Goal: Information Seeking & Learning: Learn about a topic

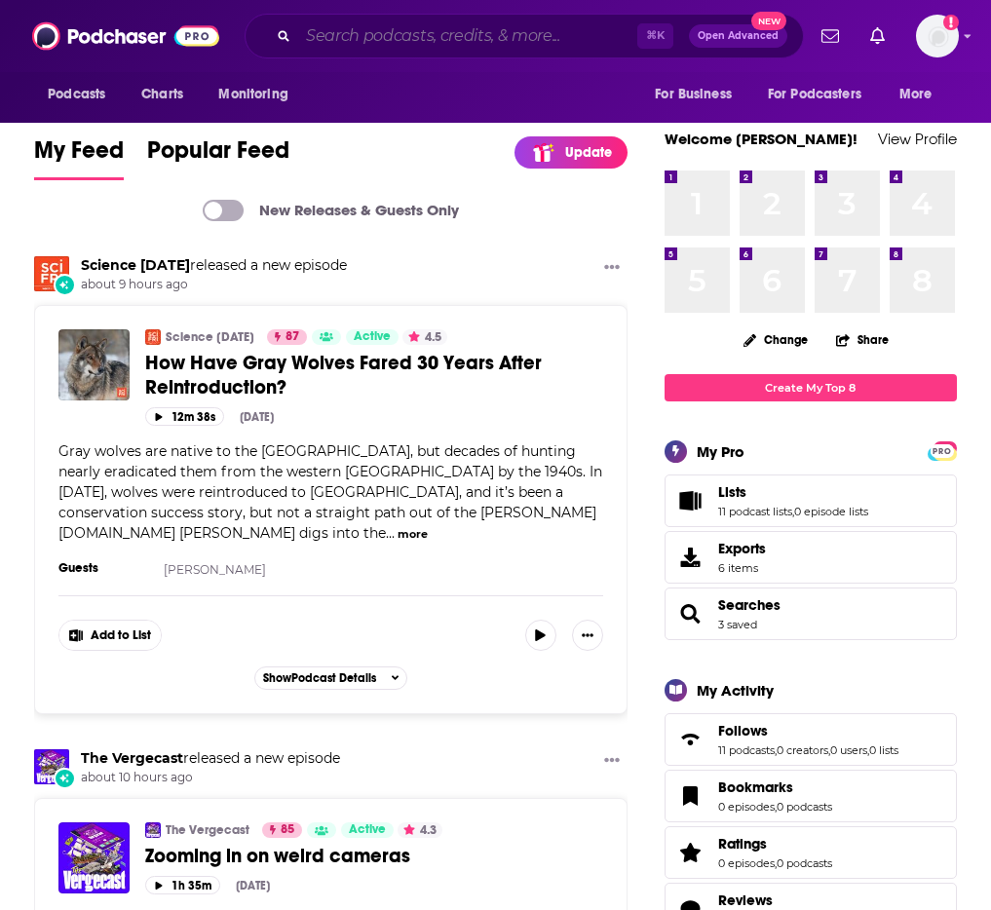
click at [383, 37] on input "Search podcasts, credits, & more..." at bounding box center [467, 35] width 339 height 31
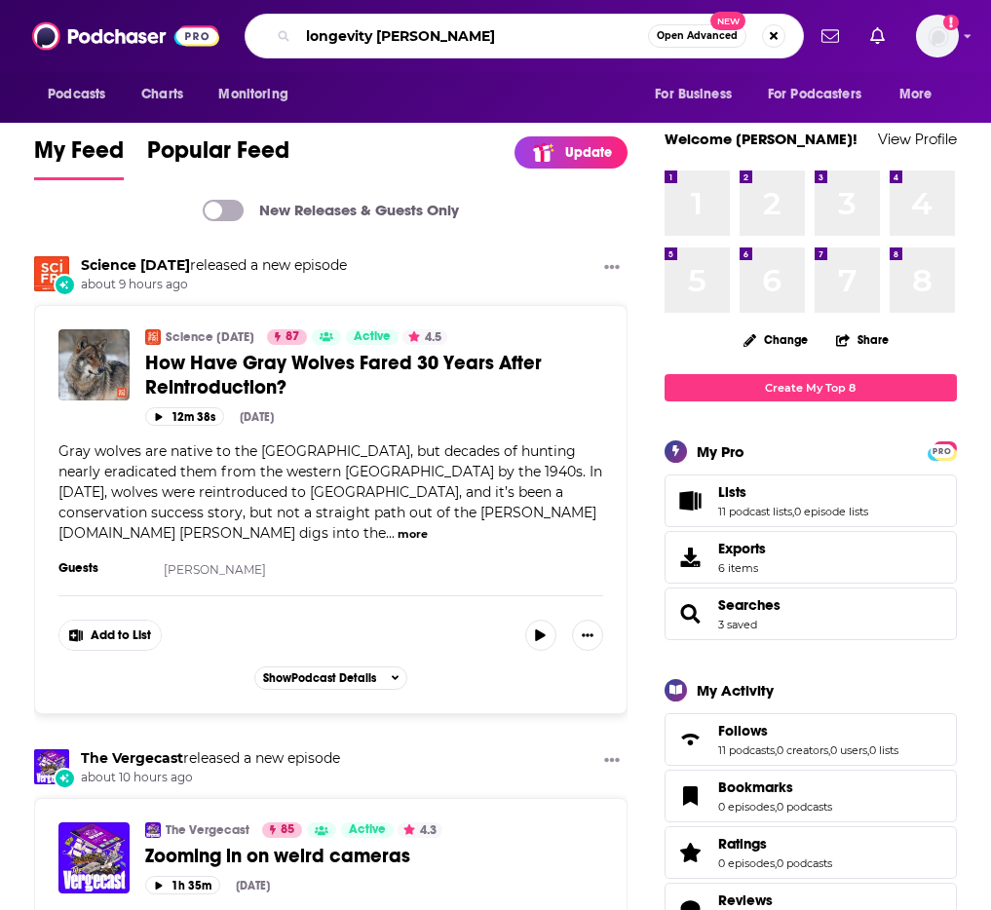
type input "longevity [PERSON_NAME]"
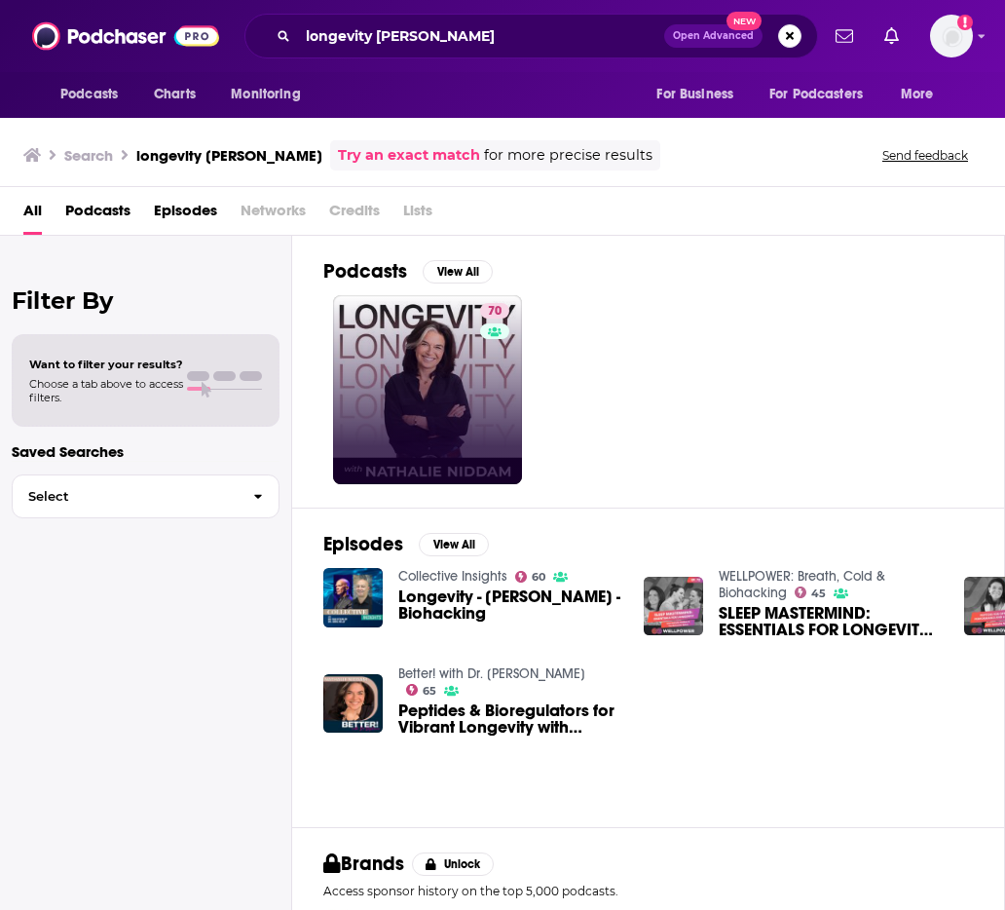
click at [521, 368] on div "70" at bounding box center [663, 389] width 681 height 189
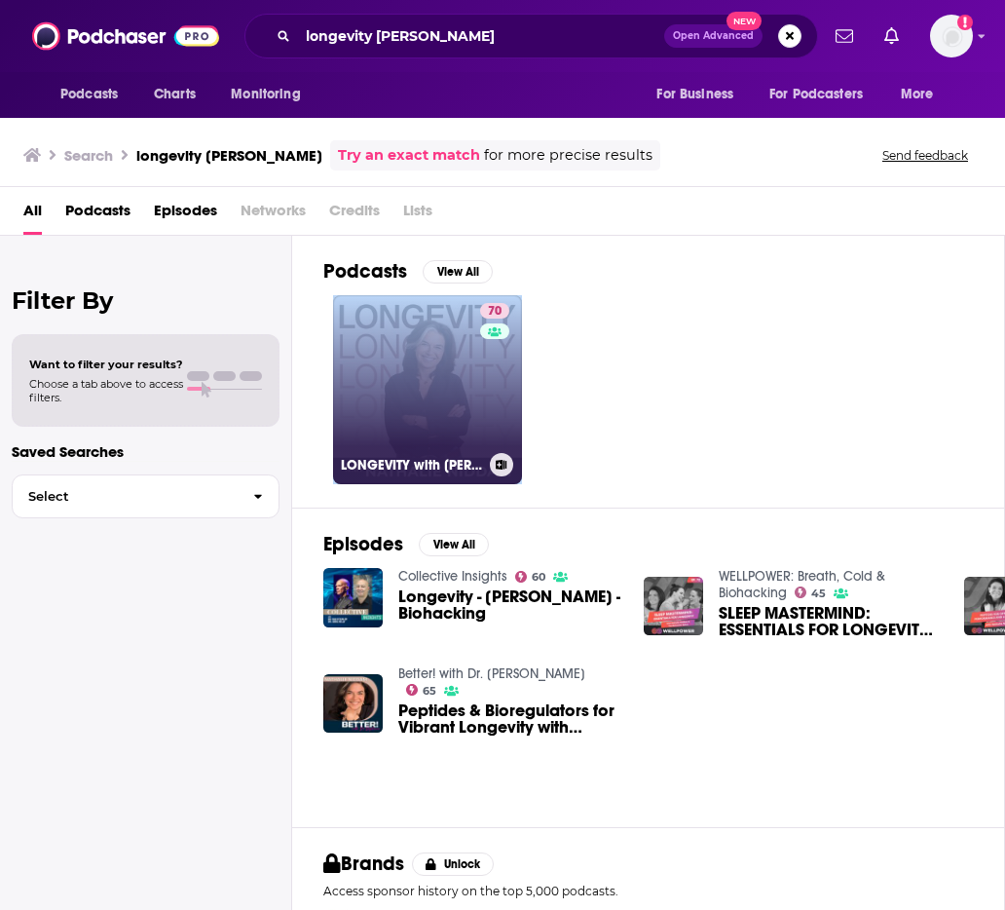
click at [496, 380] on div "70" at bounding box center [497, 378] width 34 height 150
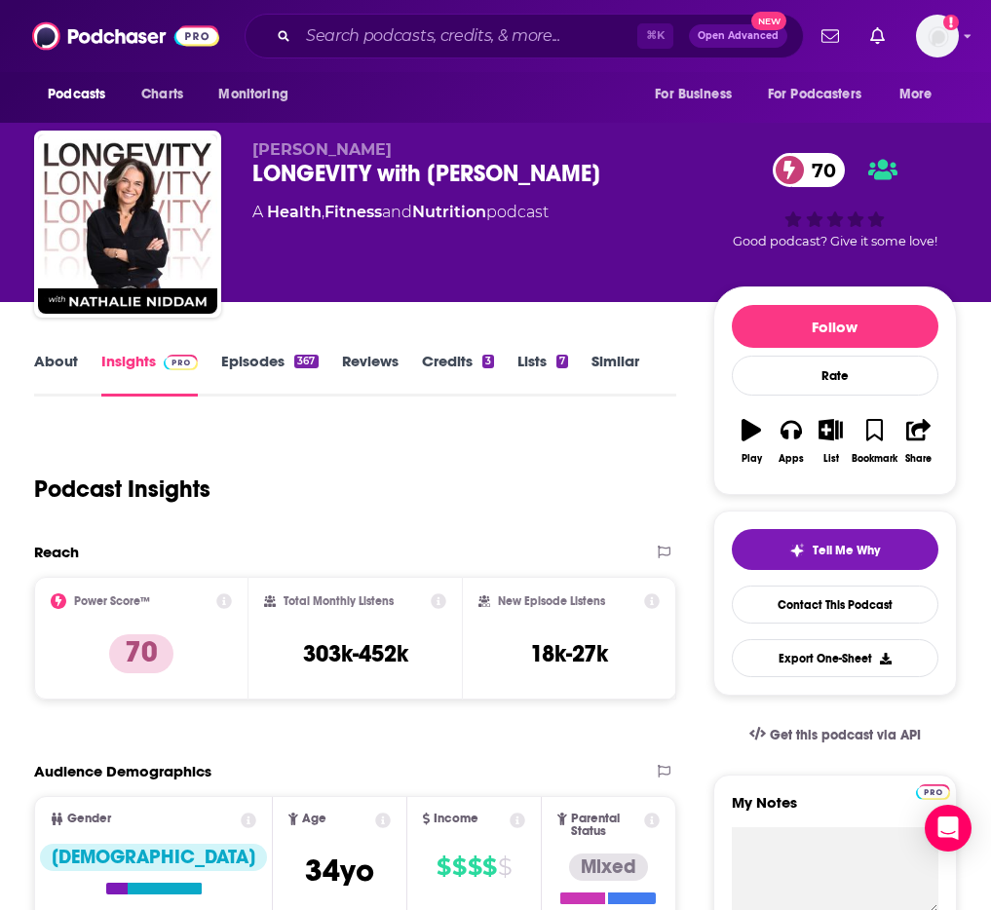
click at [360, 608] on h2 "Total Monthly Listens" at bounding box center [338, 601] width 110 height 14
copy div "Total Monthly Listens"
drag, startPoint x: 346, startPoint y: 677, endPoint x: 298, endPoint y: 677, distance: 47.7
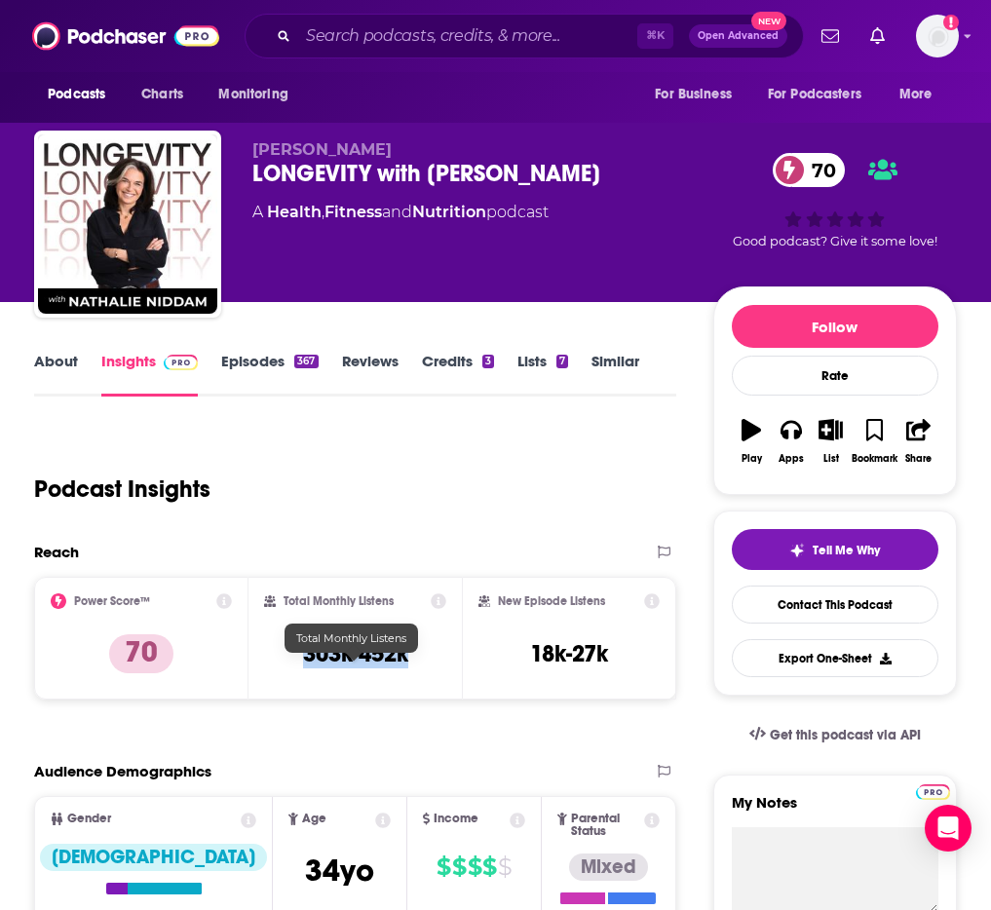
click at [298, 677] on div "Total Monthly Listens 303k-452k" at bounding box center [355, 638] width 183 height 90
copy h3 "303k-452k"
click at [541, 608] on h2 "New Episode Listens" at bounding box center [551, 601] width 107 height 14
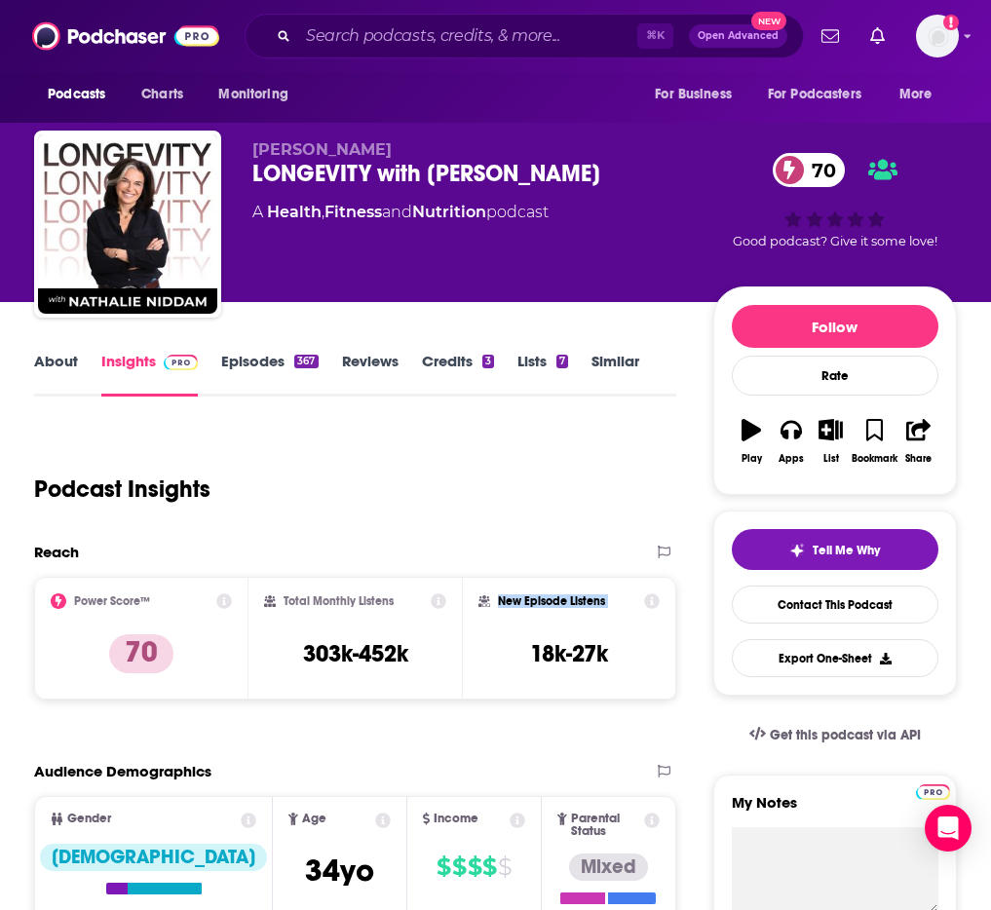
copy div "New Episode Listens"
click at [538, 658] on h3 "18k-27k" at bounding box center [569, 653] width 78 height 29
copy div "18k-27k Export One-Sheet"
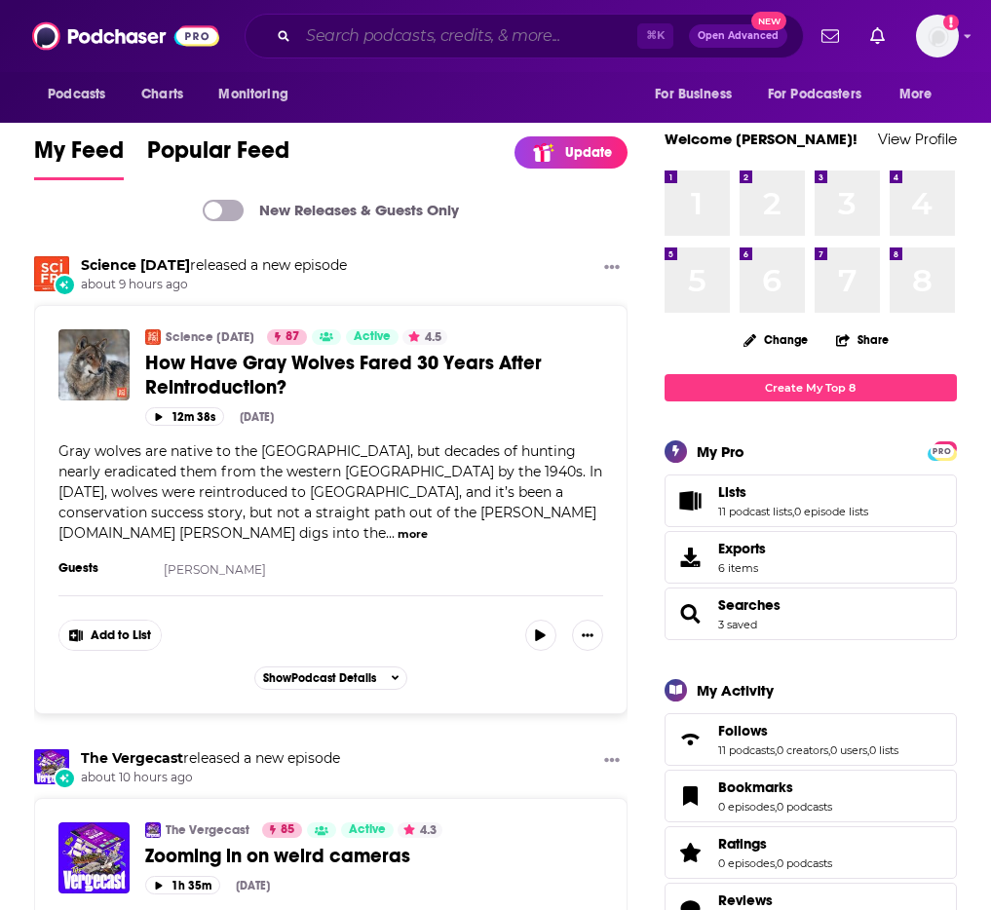
click at [393, 38] on input "Search podcasts, credits, & more..." at bounding box center [467, 35] width 339 height 31
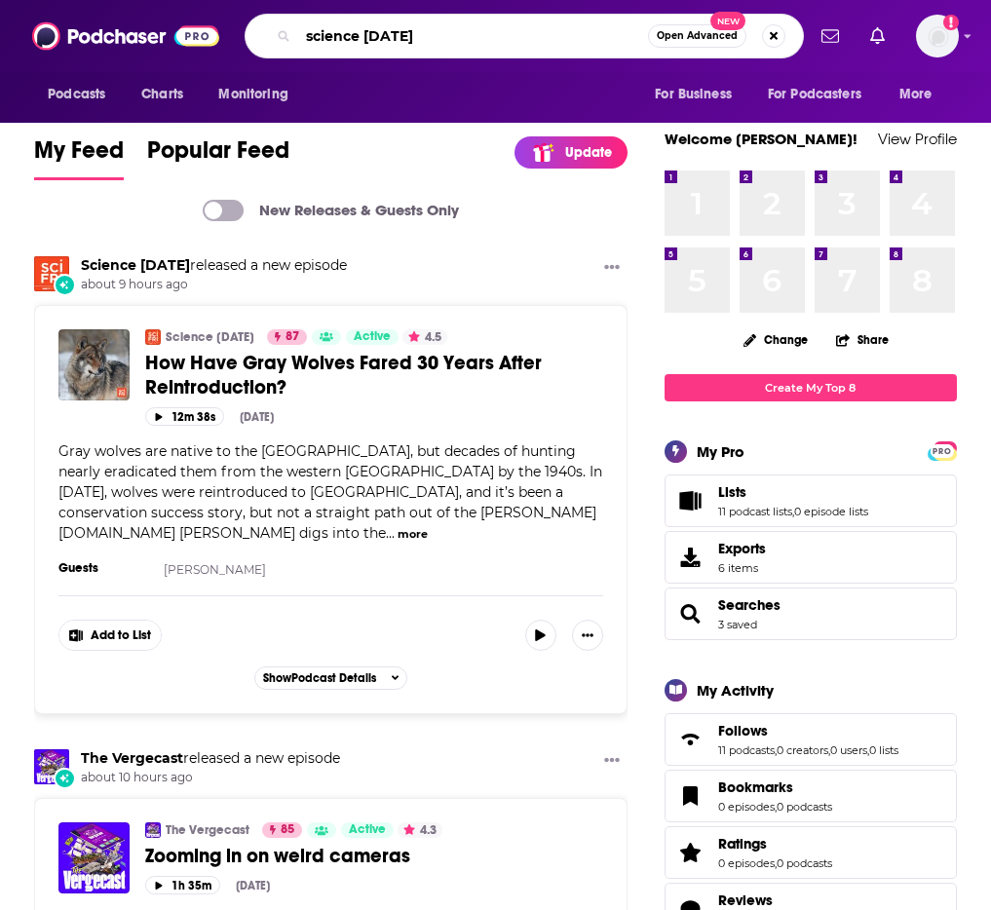
type input "science friday"
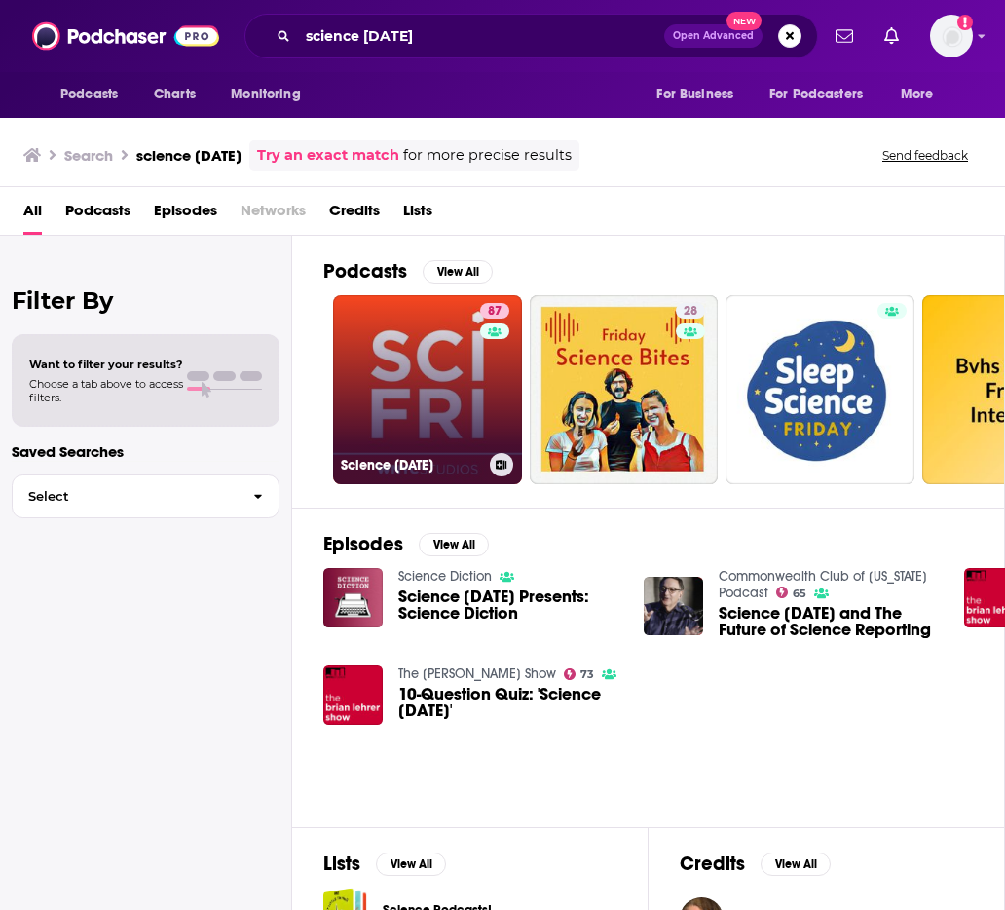
click at [428, 388] on link "87 Science Friday" at bounding box center [427, 389] width 189 height 189
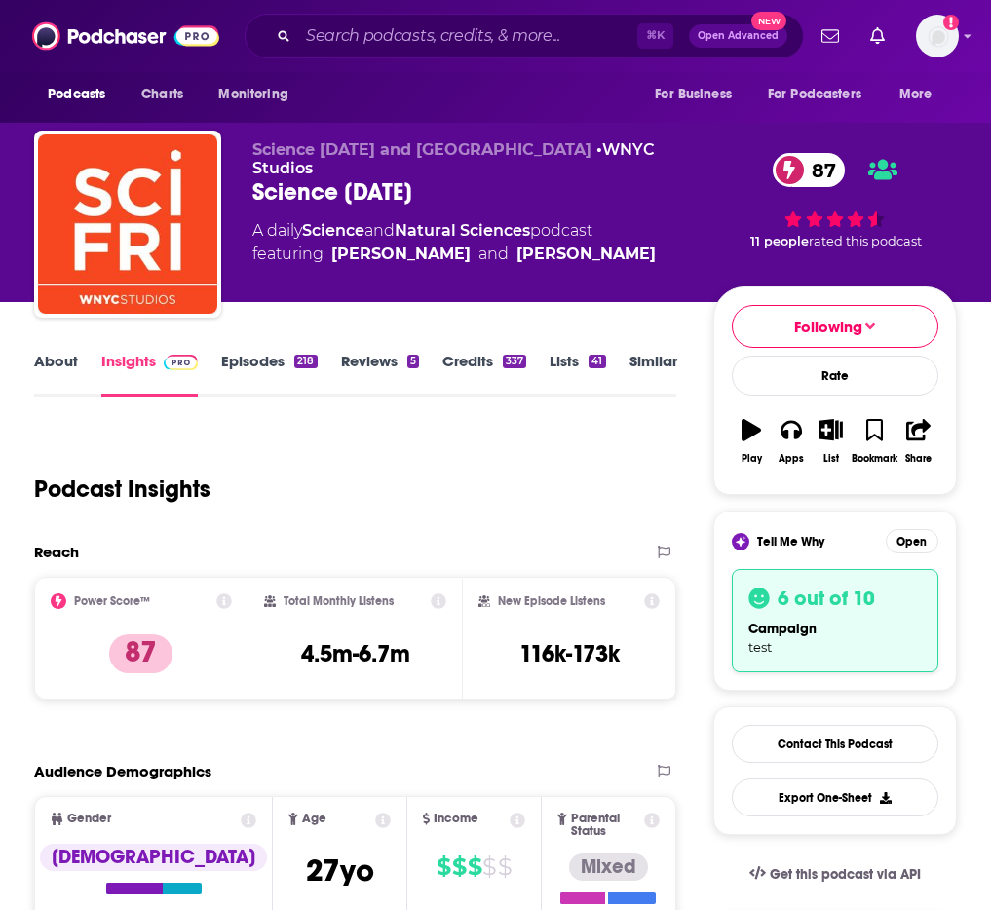
click at [365, 608] on h2 "Total Monthly Listens" at bounding box center [338, 601] width 110 height 14
copy div "Total Monthly Listens"
click at [381, 668] on h3 "4.5m-6.7m" at bounding box center [355, 653] width 109 height 29
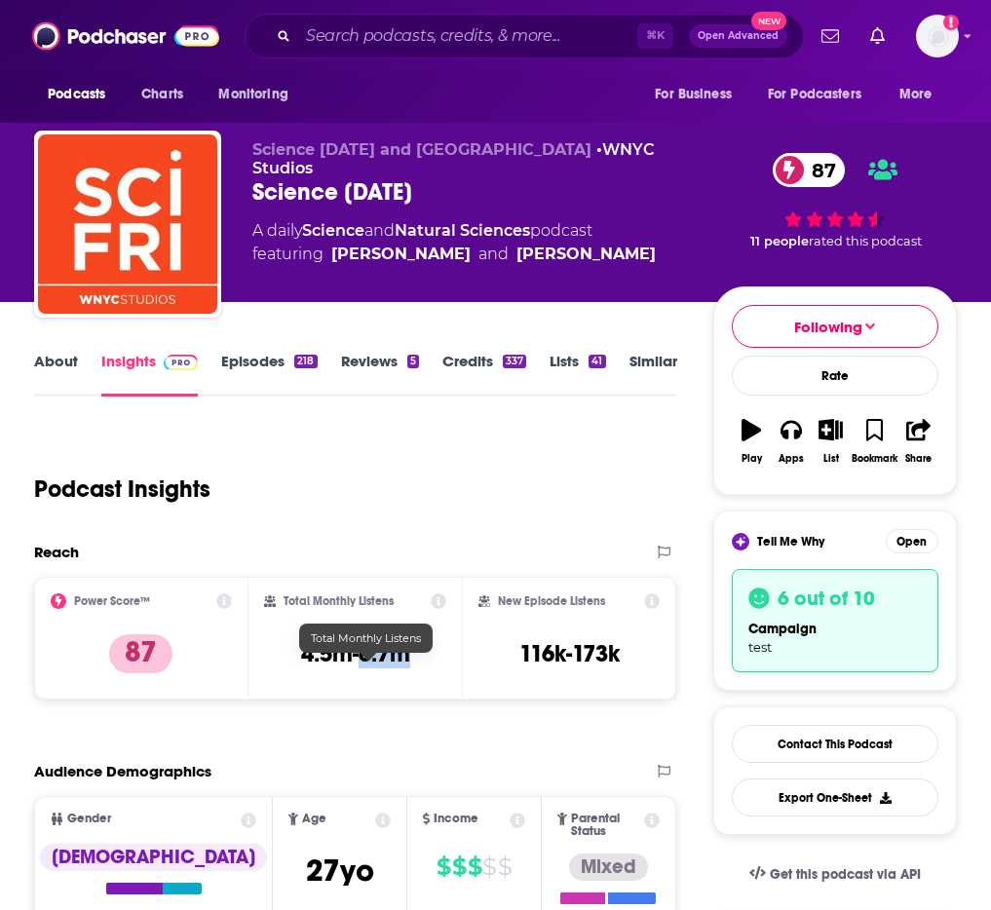
click at [381, 668] on h3 "4.5m-6.7m" at bounding box center [355, 653] width 109 height 29
copy div "4.5m-6.7m"
click at [577, 608] on h2 "New Episode Listens" at bounding box center [551, 601] width 107 height 14
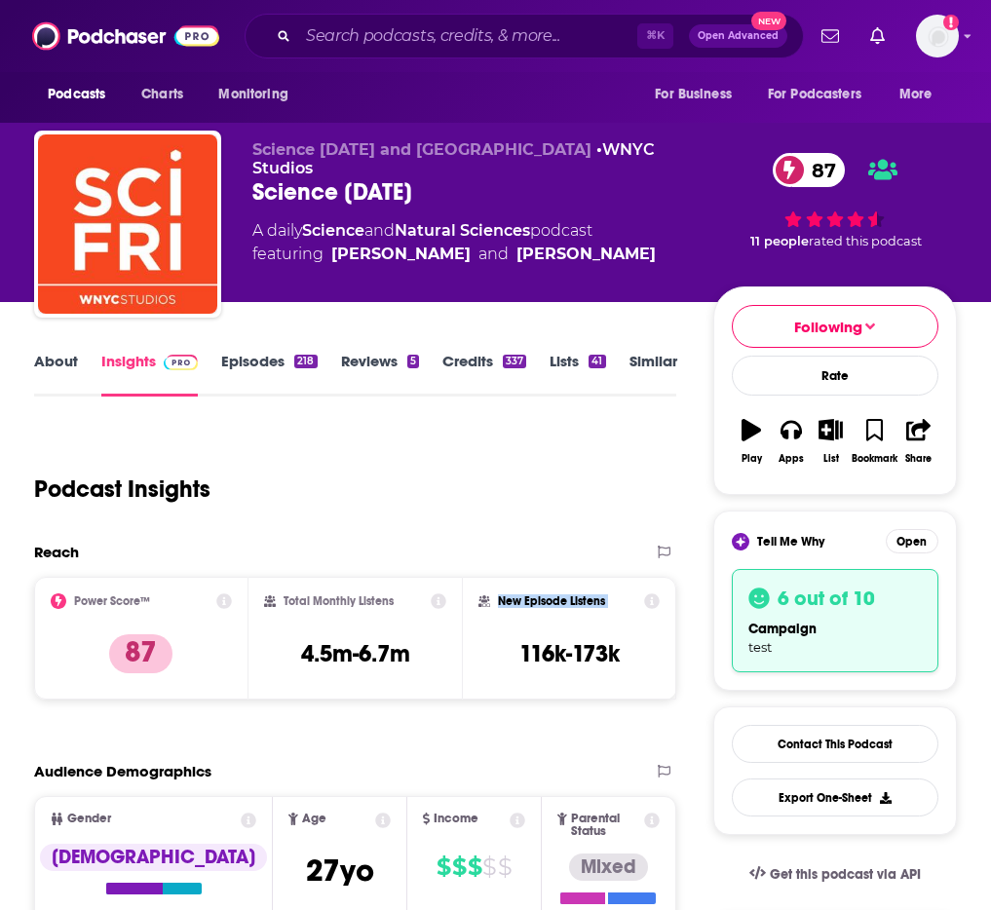
click at [577, 608] on h2 "New Episode Listens" at bounding box center [551, 601] width 107 height 14
copy div "New Episode Listens"
click at [546, 668] on h3 "116k-173k" at bounding box center [569, 653] width 100 height 29
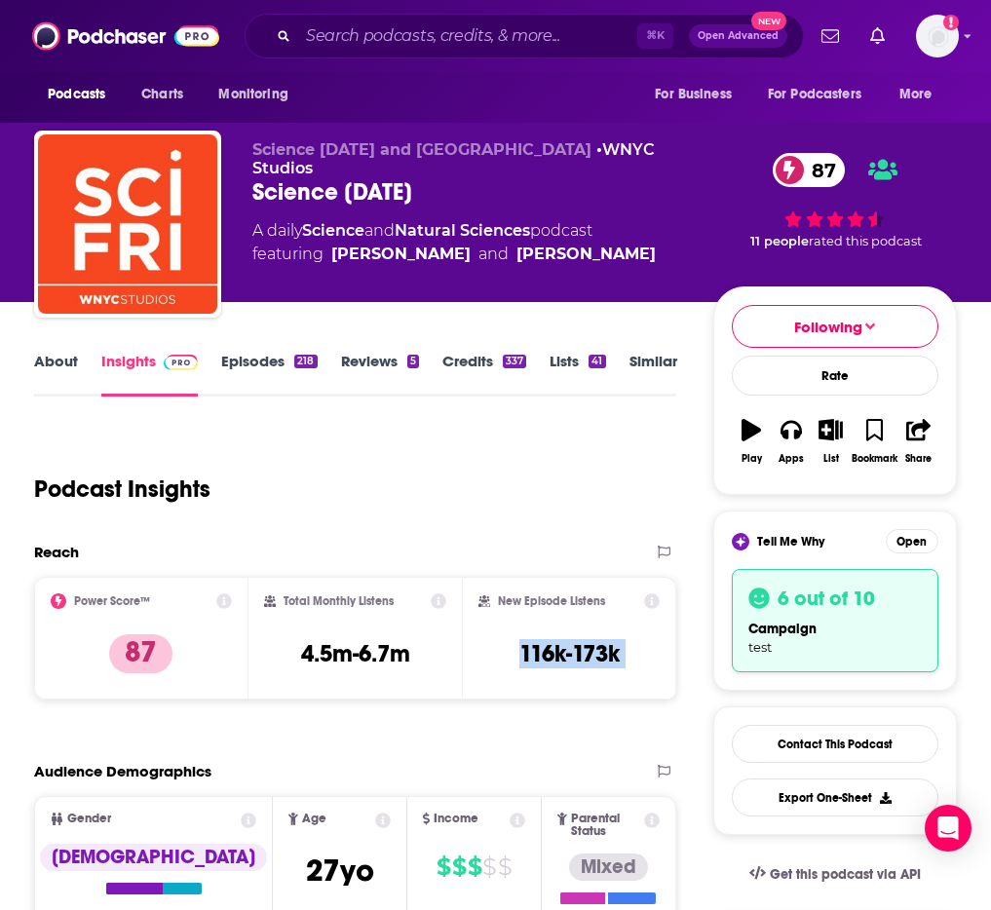
copy div "116k-173k Export One-Sheet"
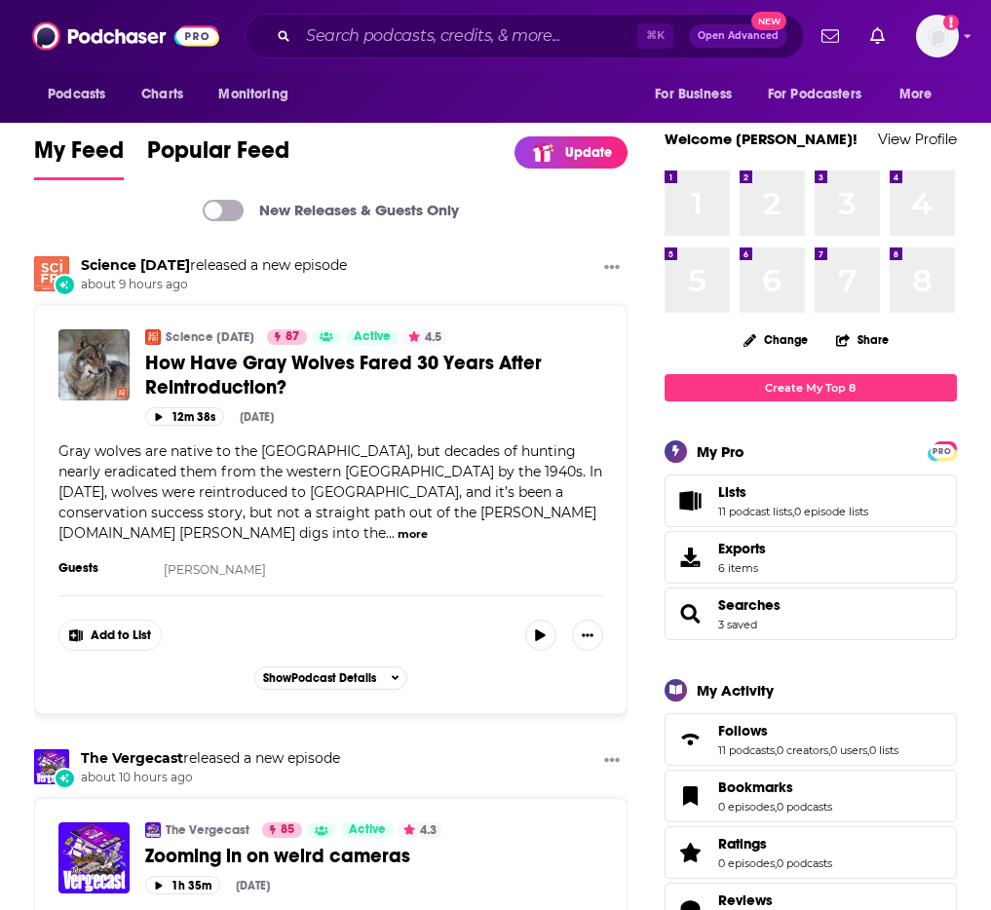
click at [62, 279] on img "Science Friday" at bounding box center [51, 273] width 35 height 35
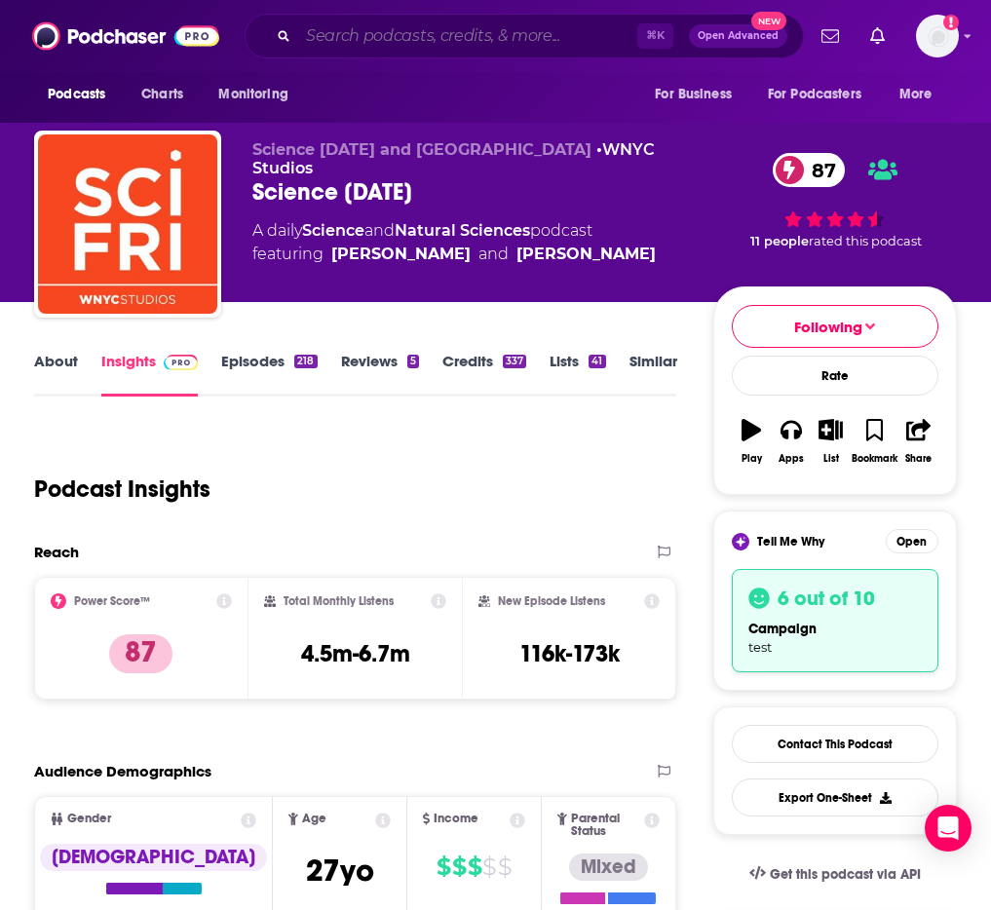
click at [480, 36] on input "Search podcasts, credits, & more..." at bounding box center [467, 35] width 339 height 31
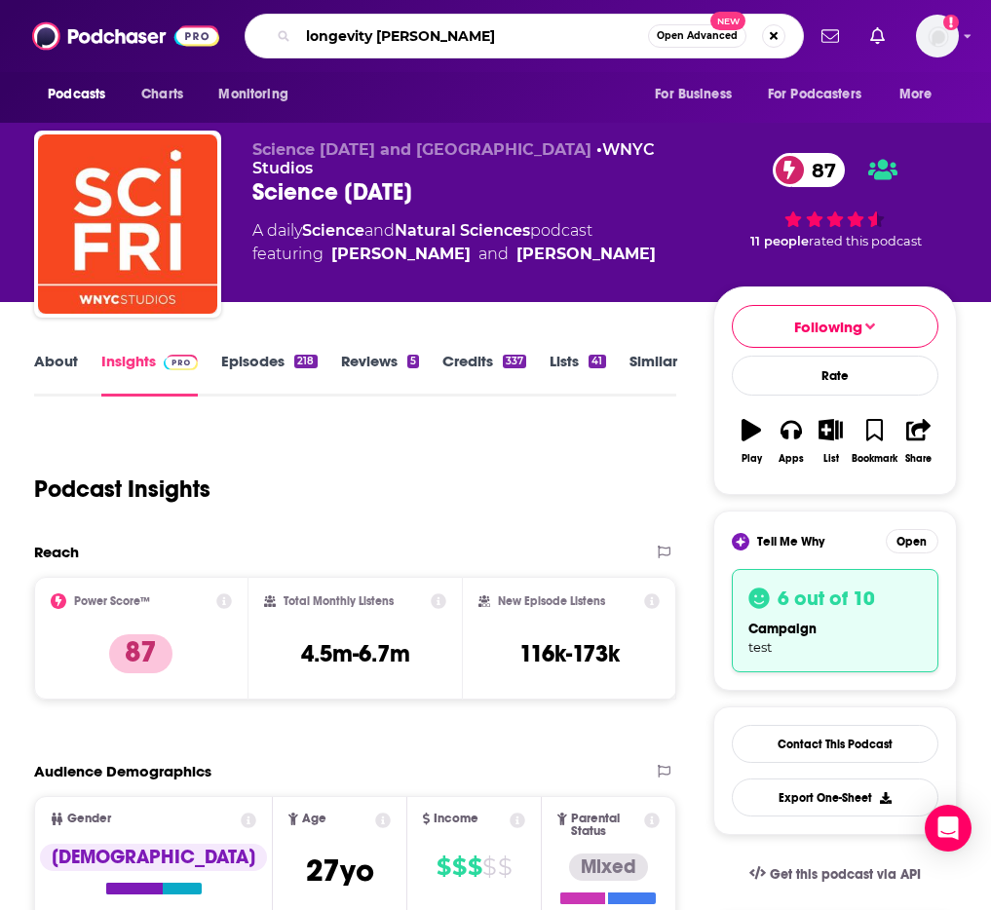
type input "longevity [PERSON_NAME]"
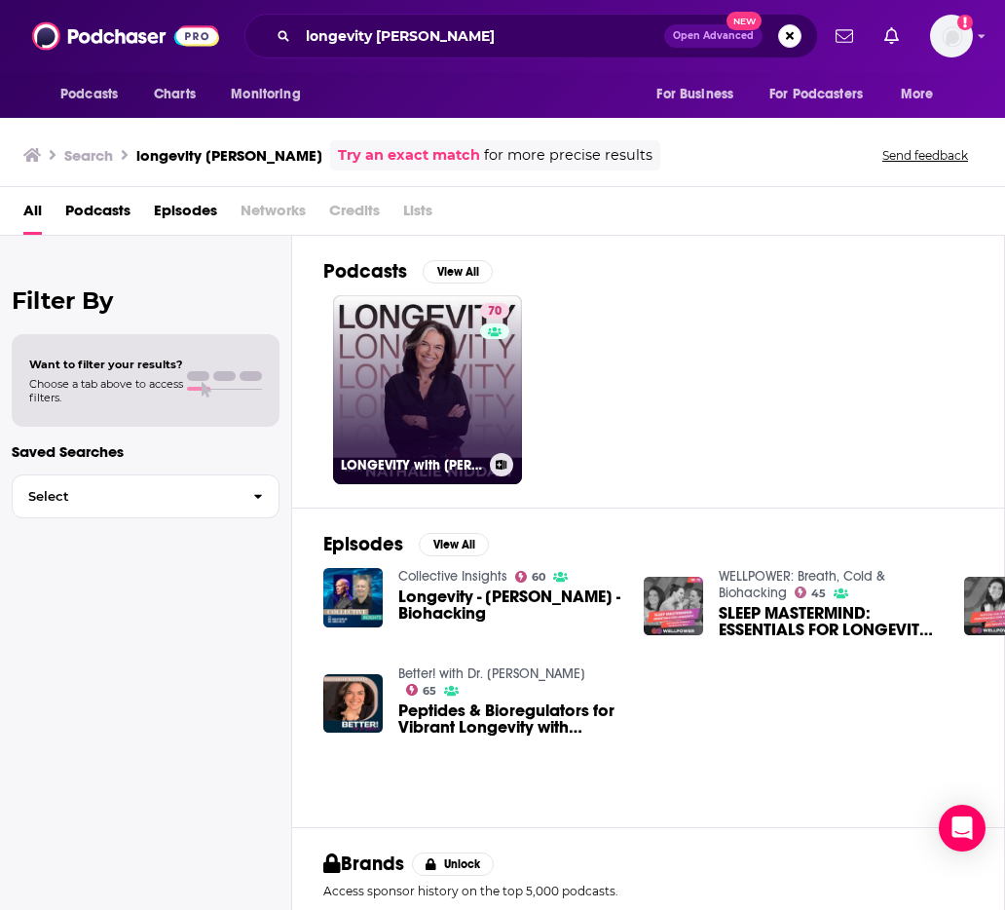
click at [393, 350] on link "70 LONGEVITY with [PERSON_NAME]" at bounding box center [427, 389] width 189 height 189
